Goal: Task Accomplishment & Management: Use online tool/utility

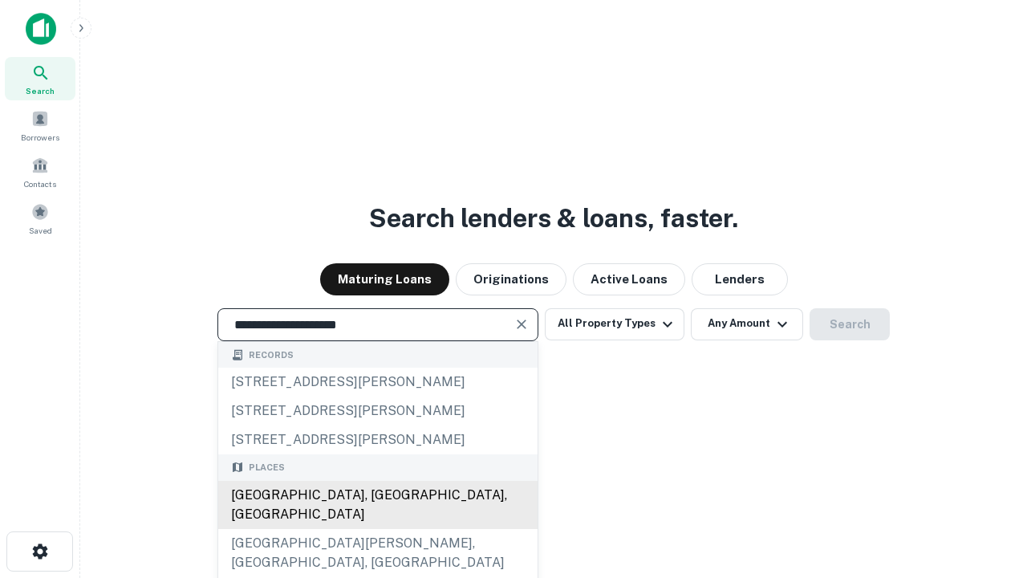
click at [377, 529] on div "Santa Monica, CA, USA" at bounding box center [377, 505] width 319 height 48
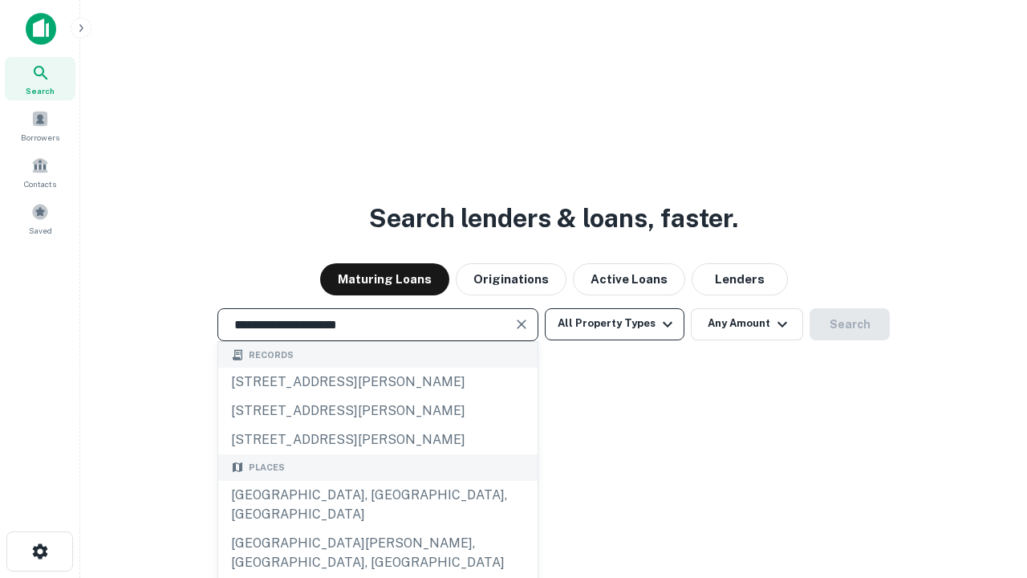
type input "**********"
click at [615, 323] on button "All Property Types" at bounding box center [615, 324] width 140 height 32
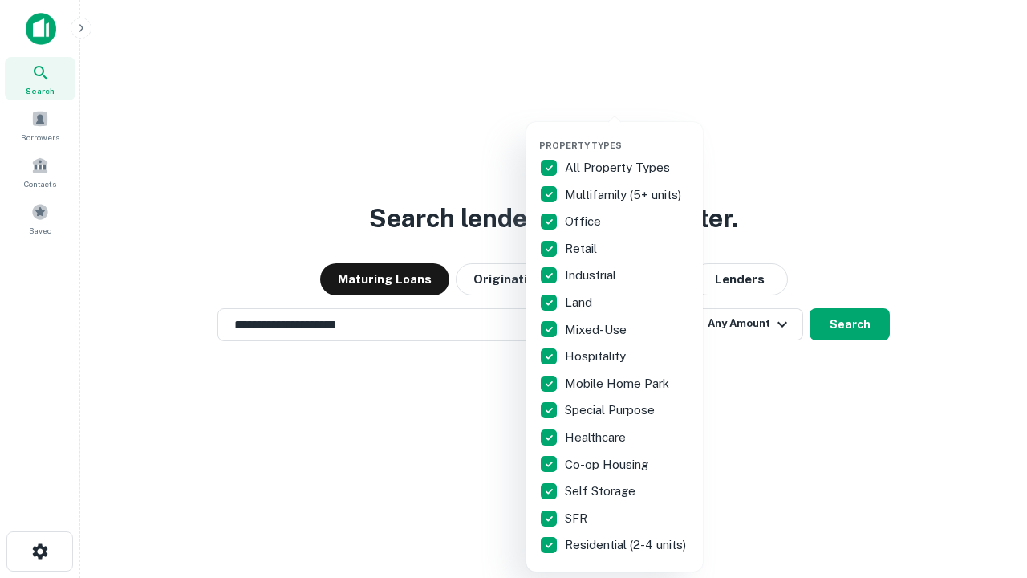
click at [627, 135] on button "button" at bounding box center [627, 135] width 177 height 1
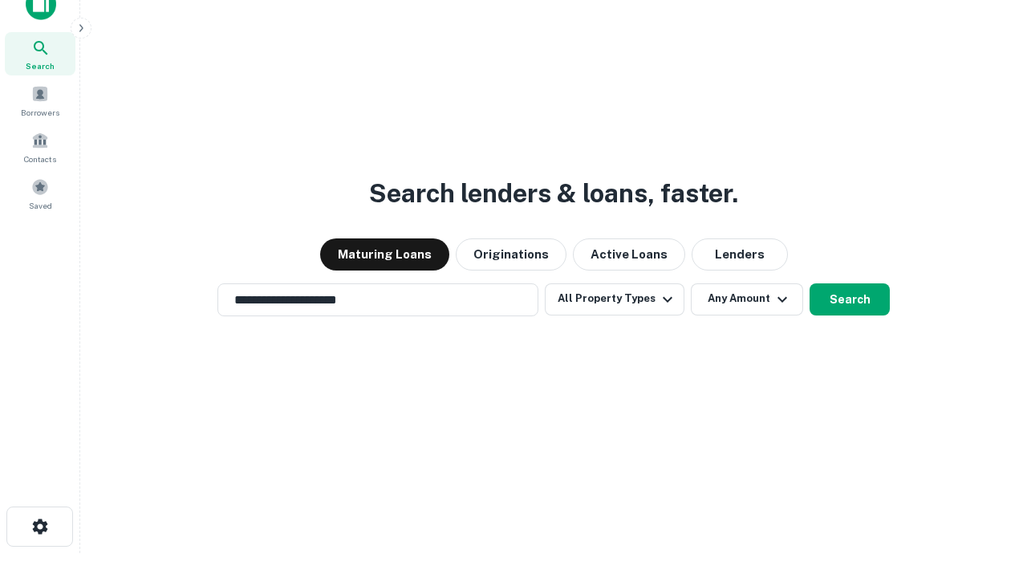
scroll to position [10, 193]
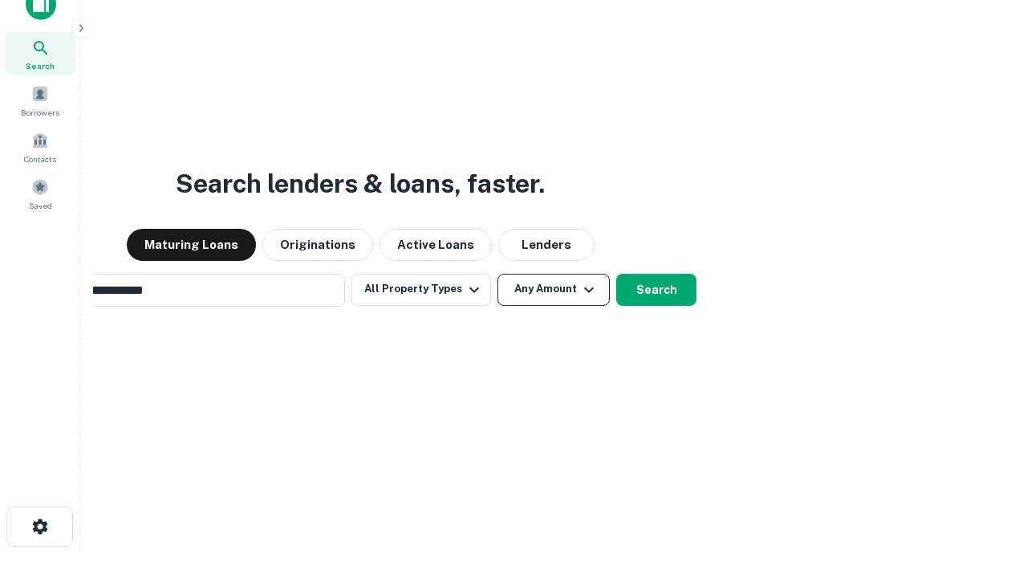
click at [498, 274] on button "Any Amount" at bounding box center [554, 290] width 112 height 32
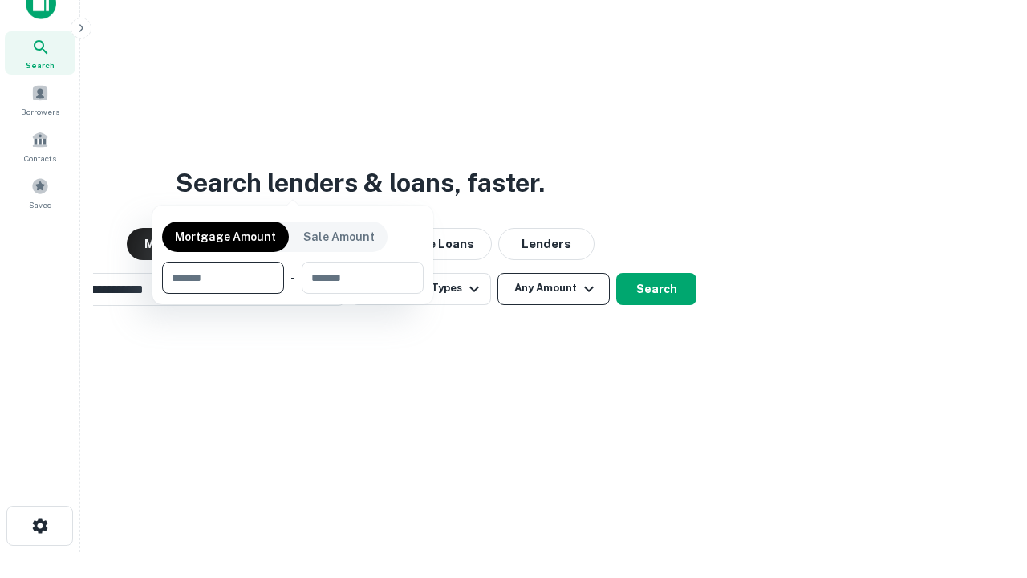
scroll to position [116, 454]
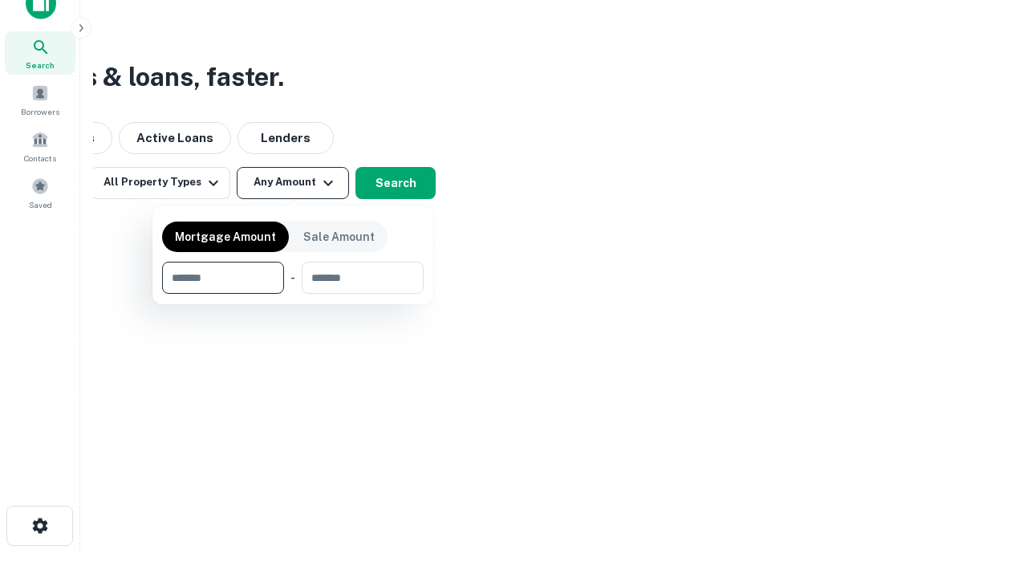
type input "*******"
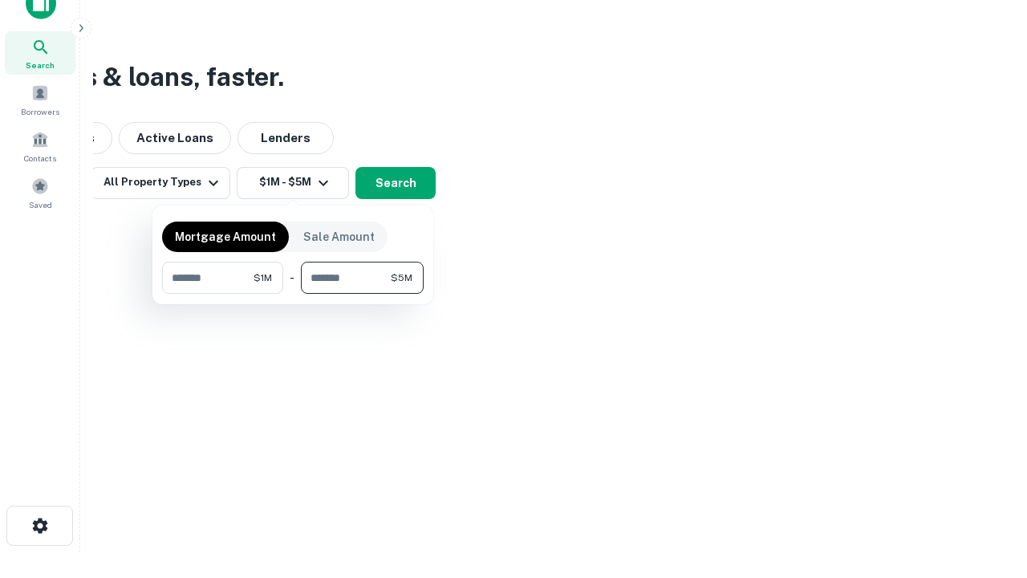
type input "*******"
click at [293, 294] on button "button" at bounding box center [293, 294] width 262 height 1
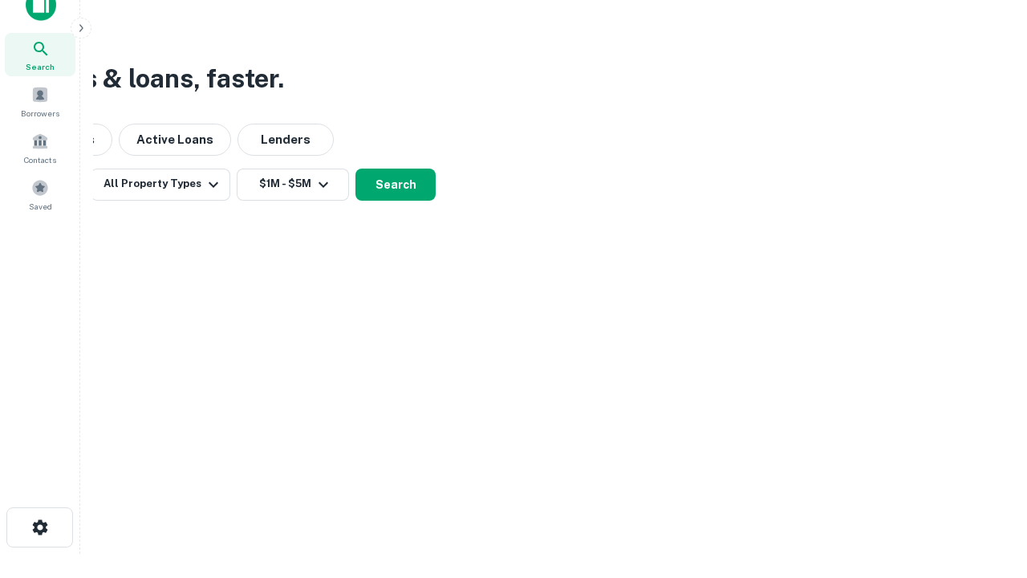
scroll to position [10, 296]
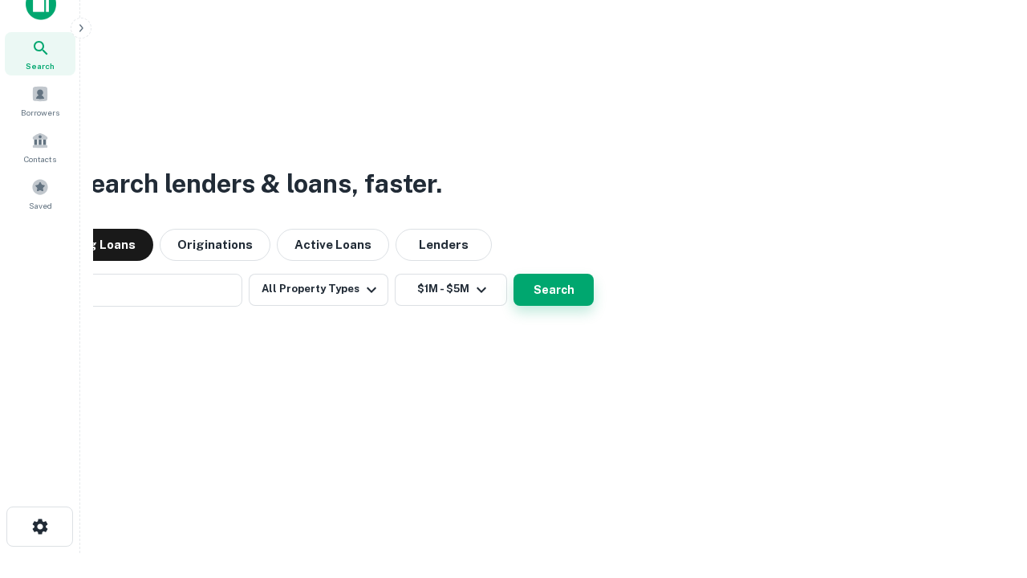
click at [514, 274] on button "Search" at bounding box center [554, 290] width 80 height 32
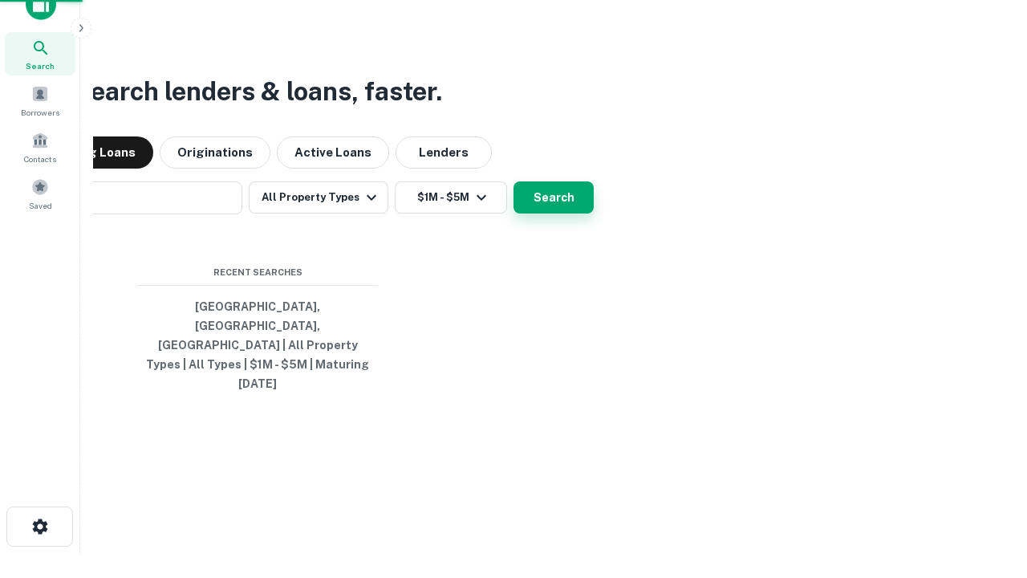
scroll to position [43, 454]
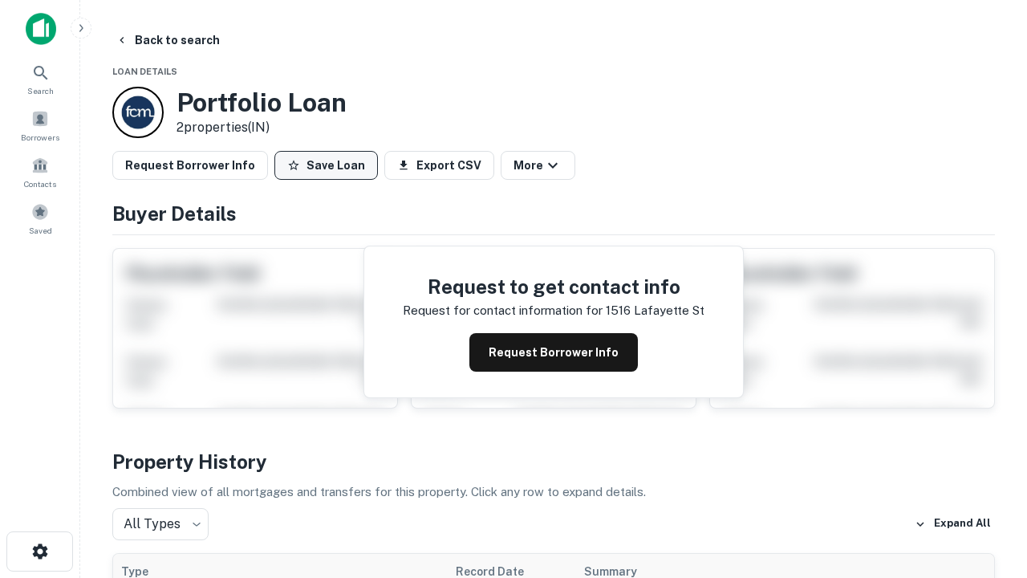
click at [326, 165] on button "Save Loan" at bounding box center [326, 165] width 104 height 29
click at [330, 165] on button "Loan Saved" at bounding box center [329, 165] width 111 height 29
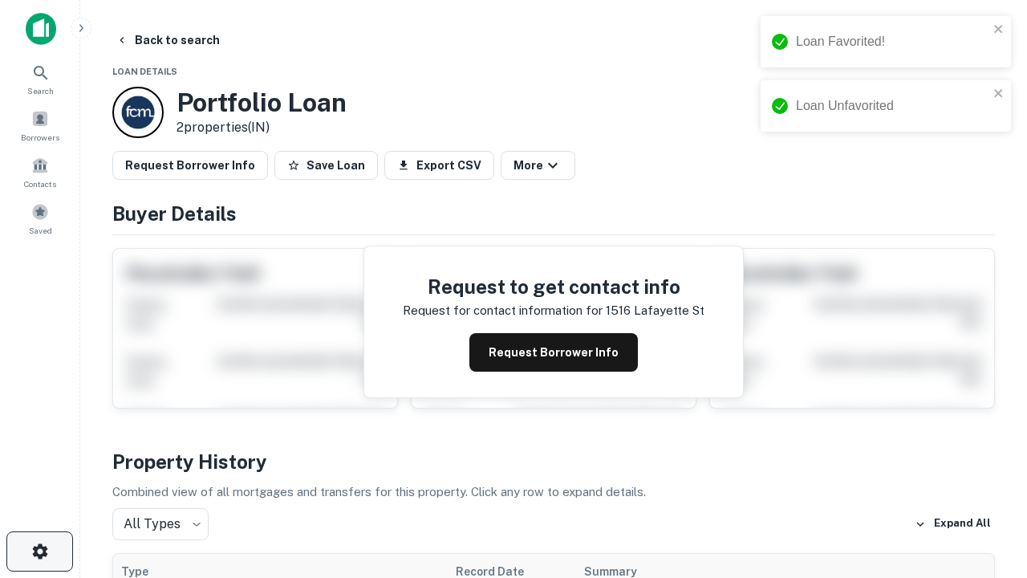
click at [39, 551] on icon "button" at bounding box center [39, 551] width 19 height 19
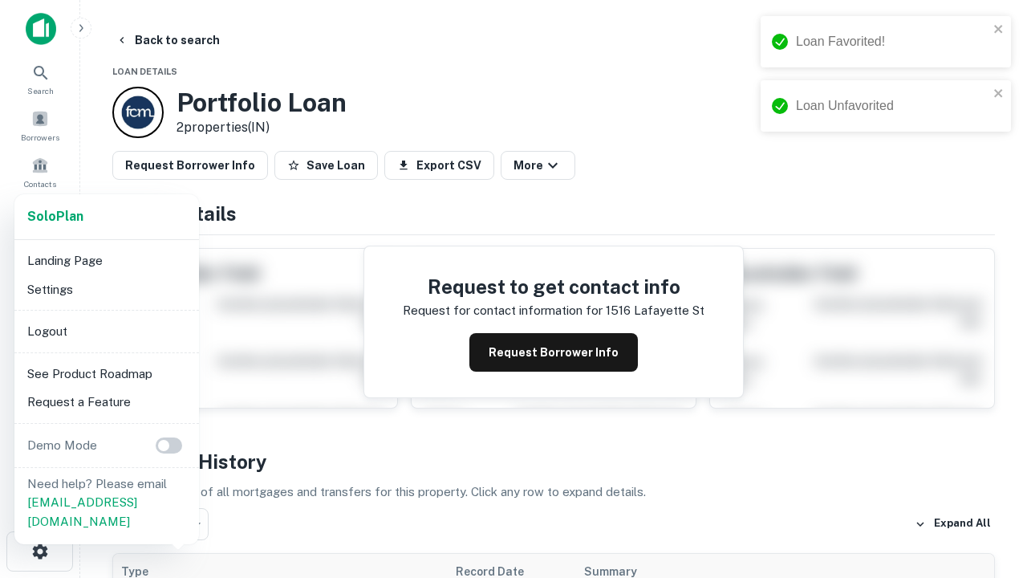
click at [106, 331] on li "Logout" at bounding box center [107, 331] width 172 height 29
